Goal: Task Accomplishment & Management: Manage account settings

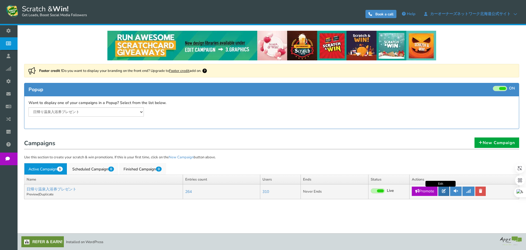
click at [446, 189] on icon at bounding box center [444, 191] width 4 height 4
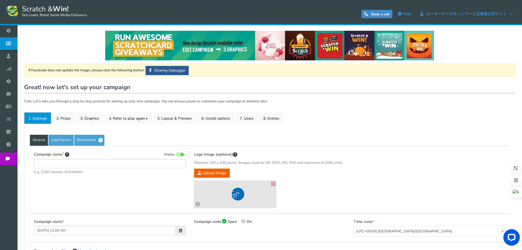
type input "日帰り温泉入浴券プレゼント"
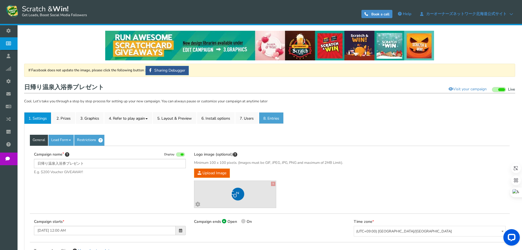
click at [277, 118] on link "8. Entries" at bounding box center [271, 118] width 25 height 12
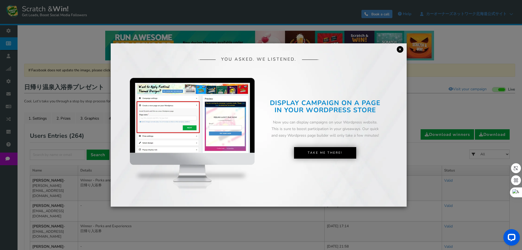
click at [400, 48] on link "×" at bounding box center [400, 49] width 7 height 7
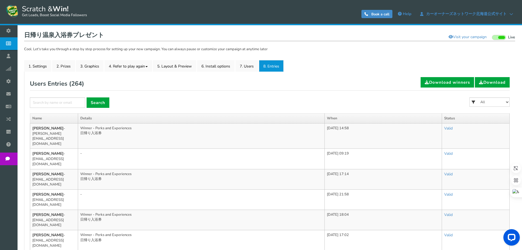
scroll to position [55, 0]
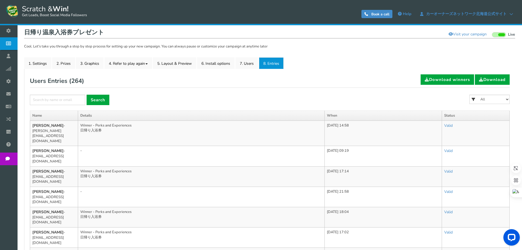
click at [220, 169] on td "Winner - Perks and Experiences 日帰り入浴券" at bounding box center [201, 176] width 247 height 20
click at [251, 62] on link "7. Users" at bounding box center [246, 63] width 23 height 12
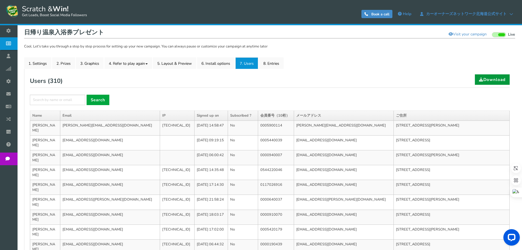
click at [485, 78] on link "Download" at bounding box center [492, 79] width 35 height 10
click at [60, 66] on link "2. Prizes" at bounding box center [63, 63] width 23 height 12
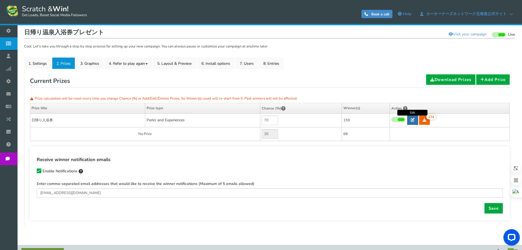
click at [413, 122] on link at bounding box center [412, 119] width 11 height 9
type input "日帰り入浴券"
type textarea "[DATE]円"
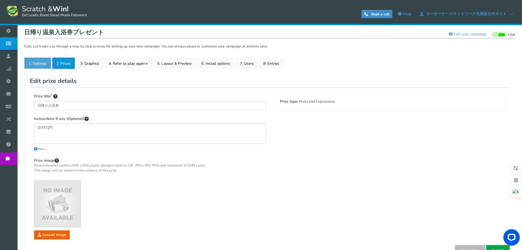
click at [32, 67] on link "1. Settings" at bounding box center [37, 63] width 27 height 12
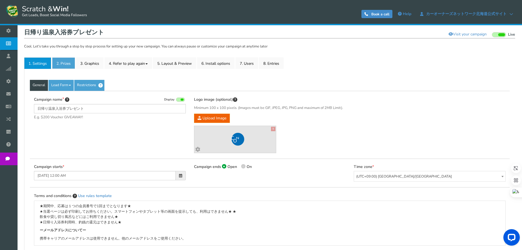
click at [58, 65] on link "2. Prizes" at bounding box center [63, 63] width 23 height 12
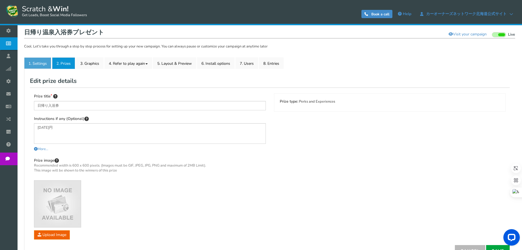
click at [50, 62] on link "1. Settings" at bounding box center [37, 63] width 27 height 12
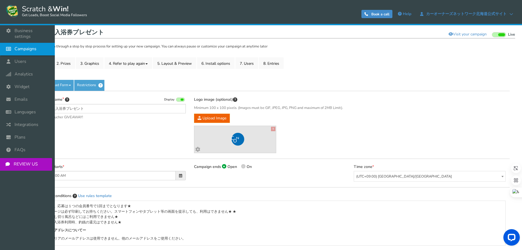
click at [28, 46] on span "Campaigns" at bounding box center [26, 49] width 22 height 6
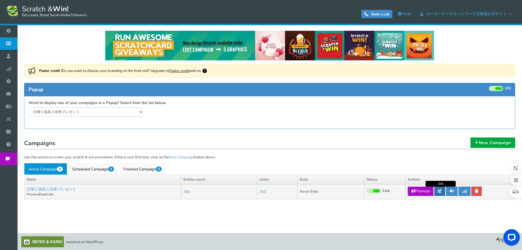
click at [440, 193] on icon at bounding box center [440, 191] width 4 height 4
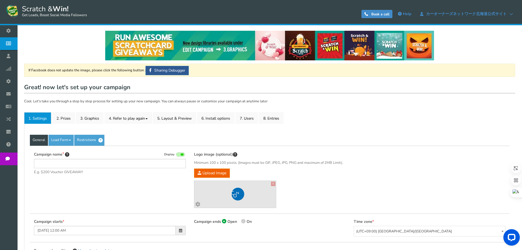
type input "日帰り温泉入浴券プレゼント"
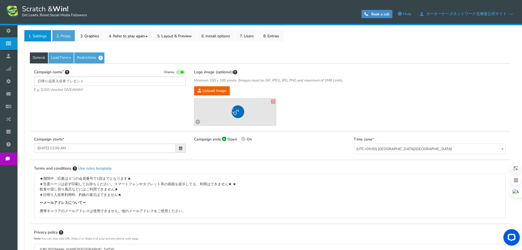
click at [58, 32] on link "2. Prizes" at bounding box center [63, 36] width 23 height 12
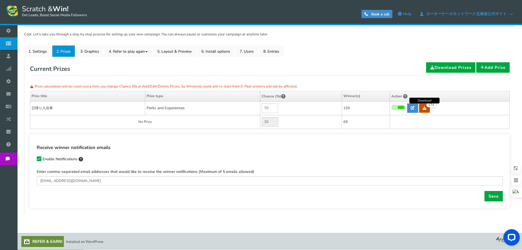
click at [426, 110] on link "174" at bounding box center [424, 107] width 11 height 9
click at [246, 54] on link "7. Users" at bounding box center [246, 51] width 23 height 12
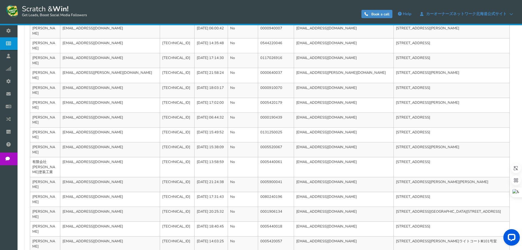
scroll to position [184, 0]
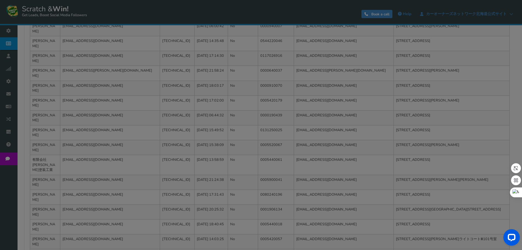
scroll to position [178, 0]
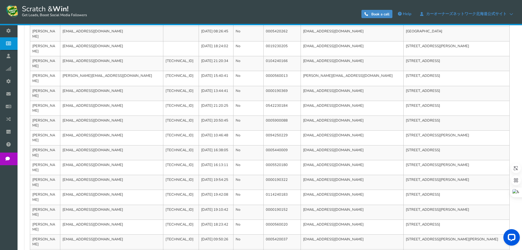
click at [349, 228] on div "View less View more NOTE: Scratch and Win plugin is deleted or deactivated. Ple…" at bounding box center [261, 99] width 522 height 504
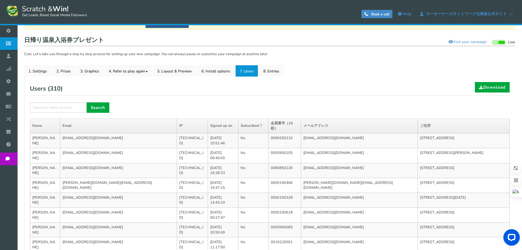
scroll to position [0, 0]
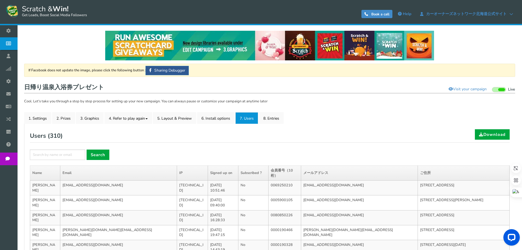
click at [251, 116] on link "7. Users" at bounding box center [246, 118] width 23 height 12
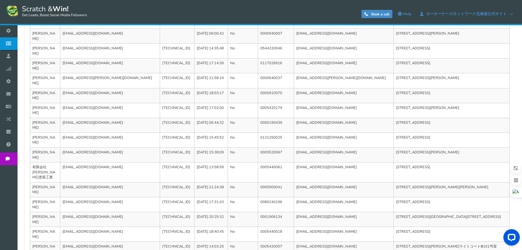
scroll to position [184, 0]
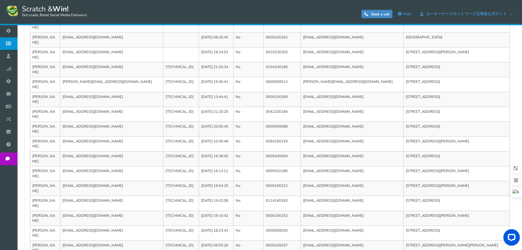
scroll to position [178, 0]
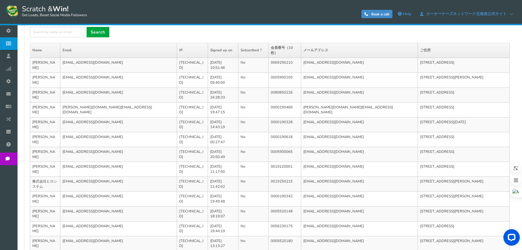
scroll to position [194, 0]
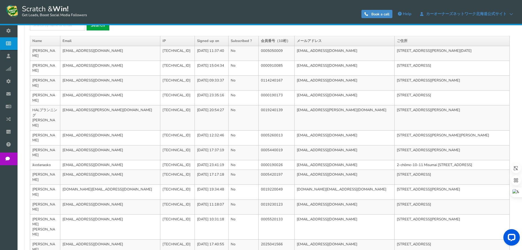
scroll to position [184, 0]
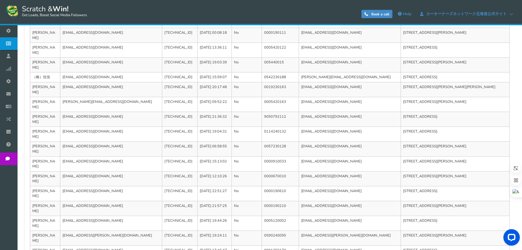
scroll to position [178, 0]
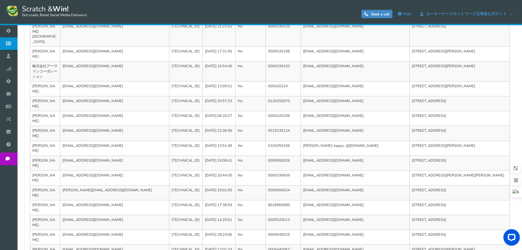
scroll to position [188, 0]
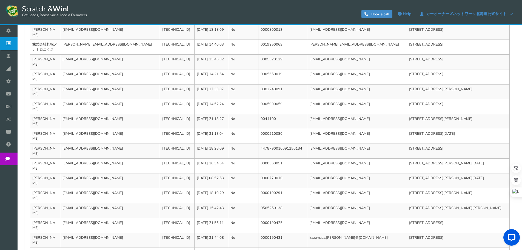
scroll to position [184, 0]
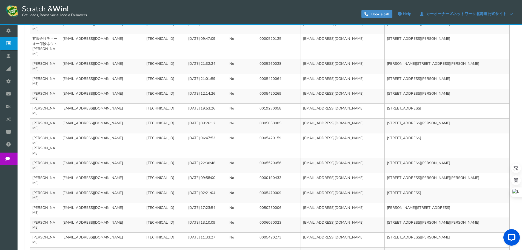
scroll to position [188, 0]
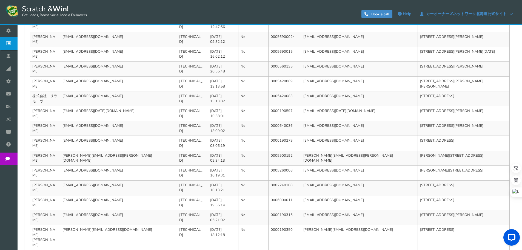
scroll to position [184, 0]
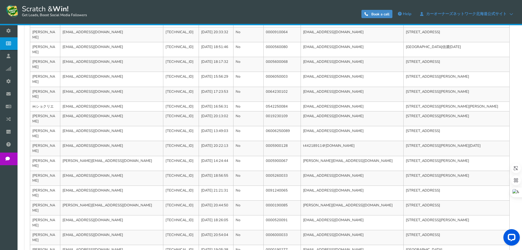
scroll to position [178, 0]
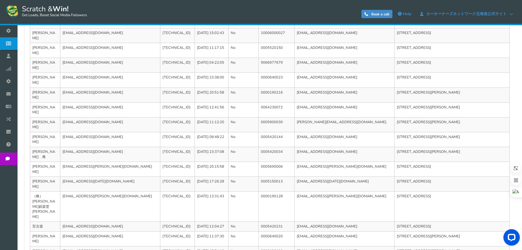
scroll to position [184, 0]
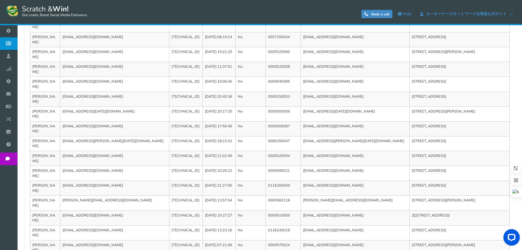
scroll to position [178, 0]
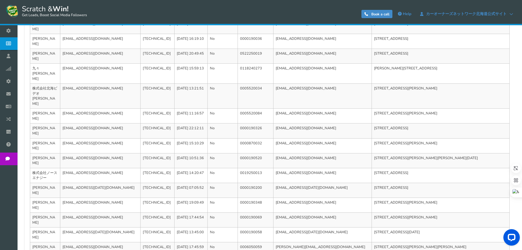
scroll to position [194, 0]
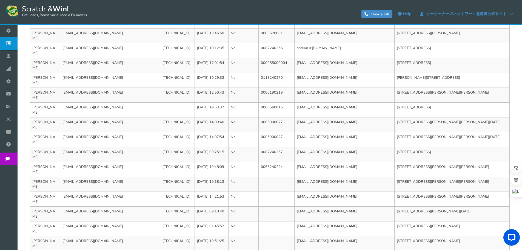
scroll to position [184, 0]
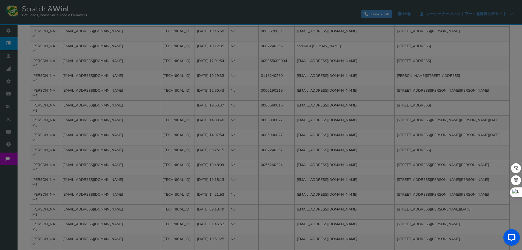
scroll to position [81, 0]
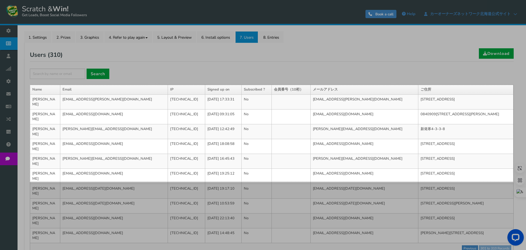
drag, startPoint x: 30, startPoint y: 85, endPoint x: 513, endPoint y: 181, distance: 492.4
click at [513, 181] on div "[DATE] X 352" at bounding box center [263, 84] width 526 height 330
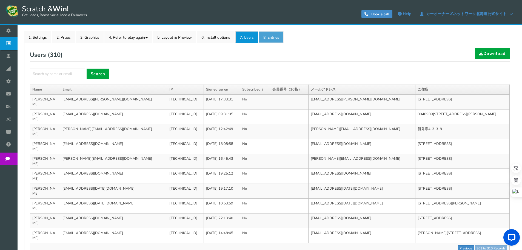
click at [271, 35] on link "8. Entries" at bounding box center [271, 37] width 25 height 12
